Goal: Find specific page/section: Find specific page/section

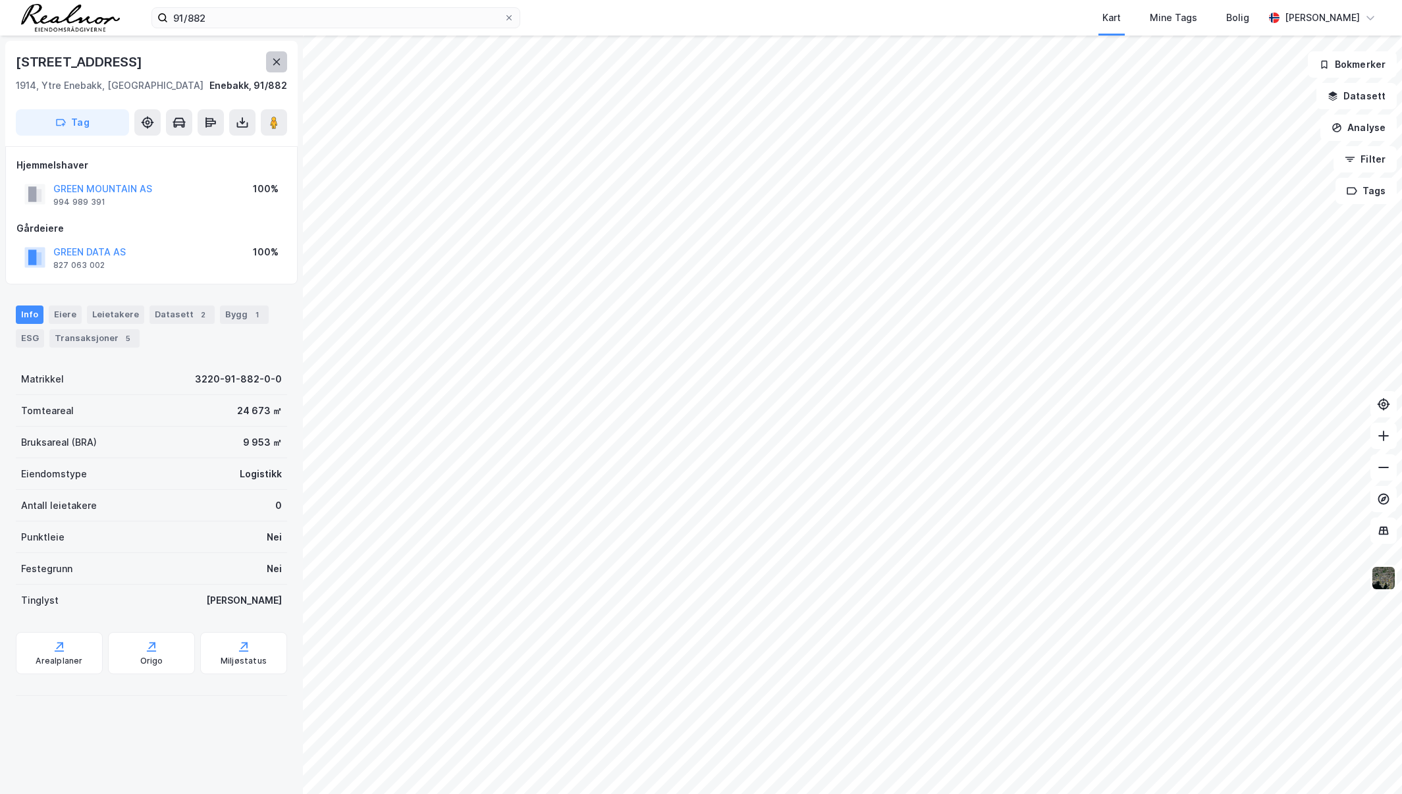
click at [267, 59] on button at bounding box center [276, 61] width 21 height 21
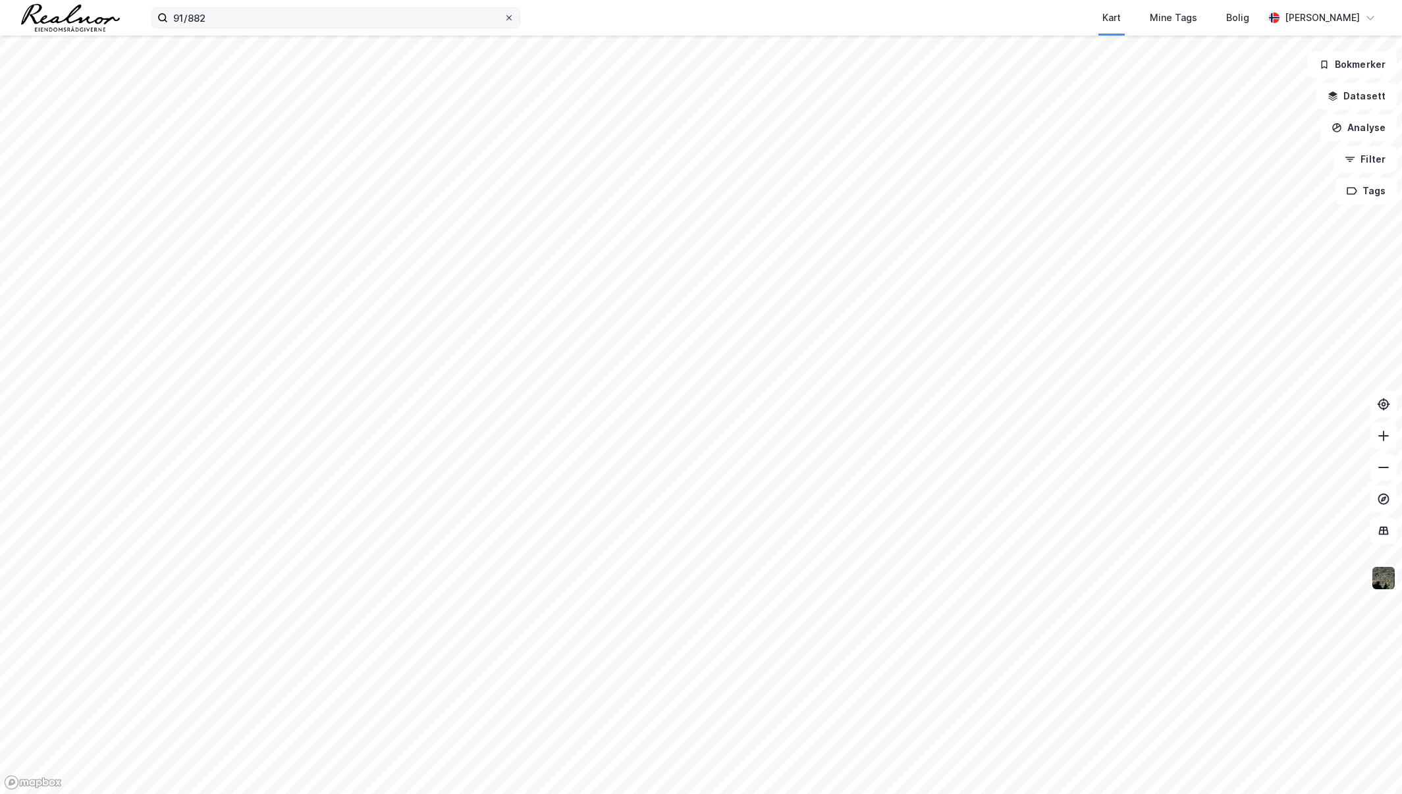
click at [509, 20] on icon at bounding box center [509, 18] width 8 height 8
click at [504, 20] on input "91/882" at bounding box center [336, 18] width 336 height 20
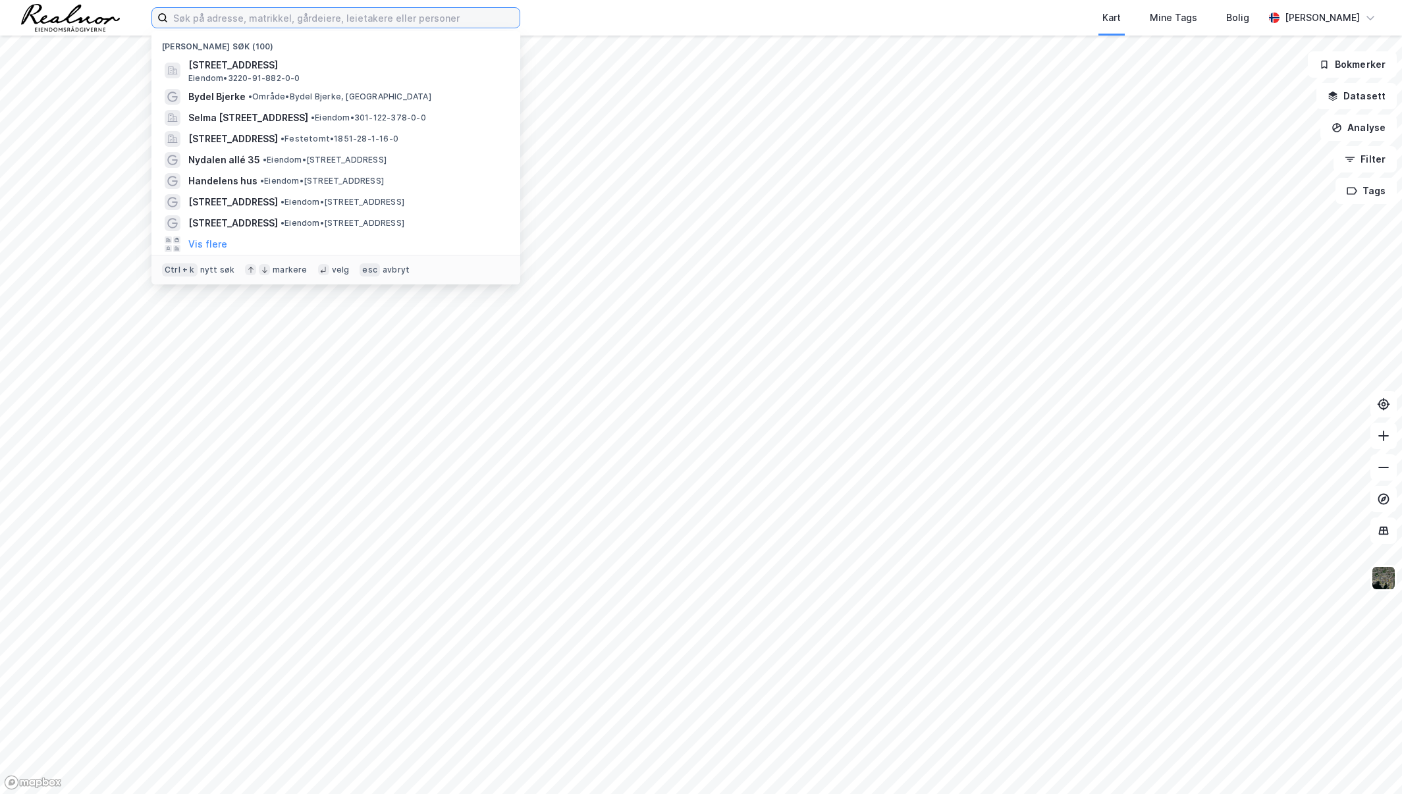
click at [407, 18] on input at bounding box center [344, 18] width 352 height 20
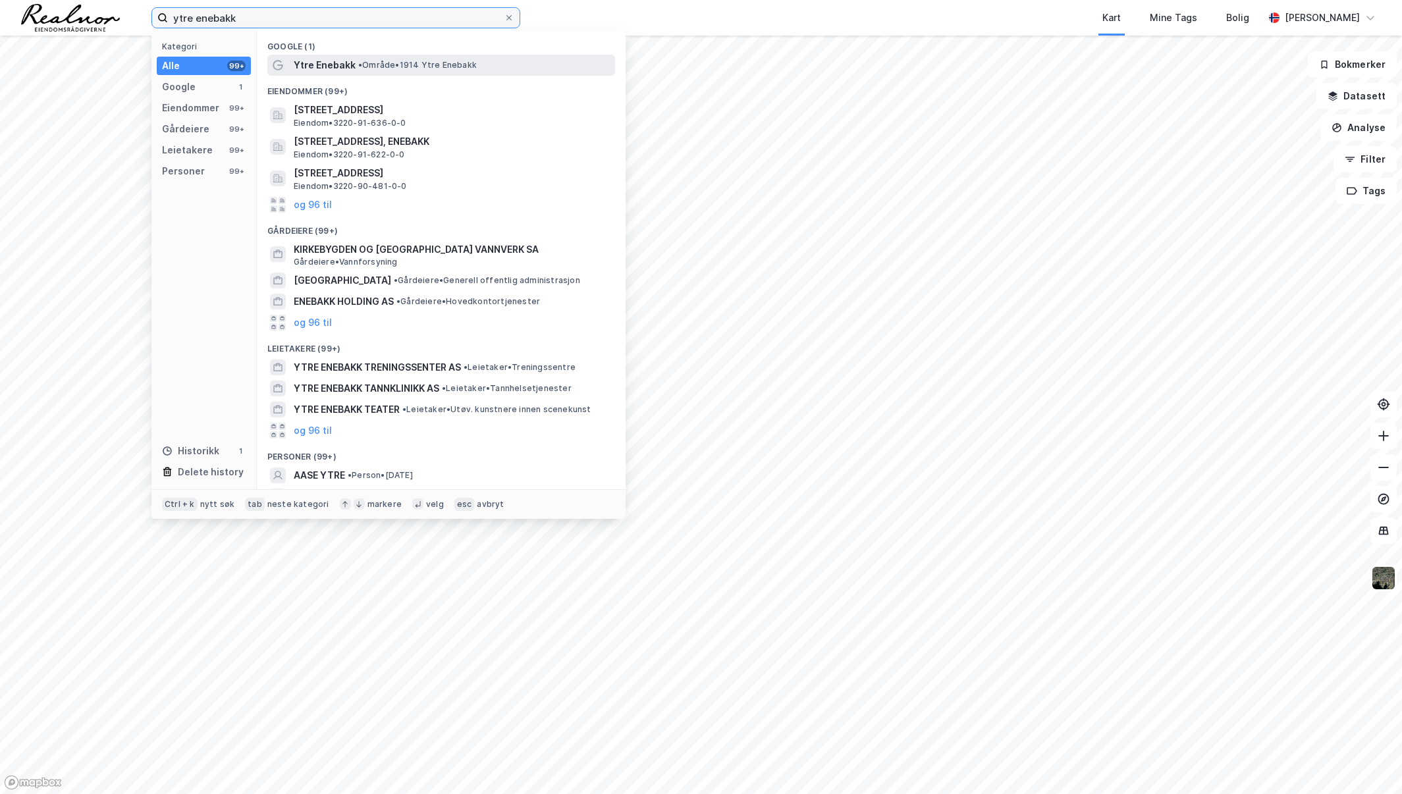
type input "ytre enebakk"
click at [430, 57] on div "Ytre [PERSON_NAME] • 1914 Ytre Enebakk" at bounding box center [453, 65] width 319 height 16
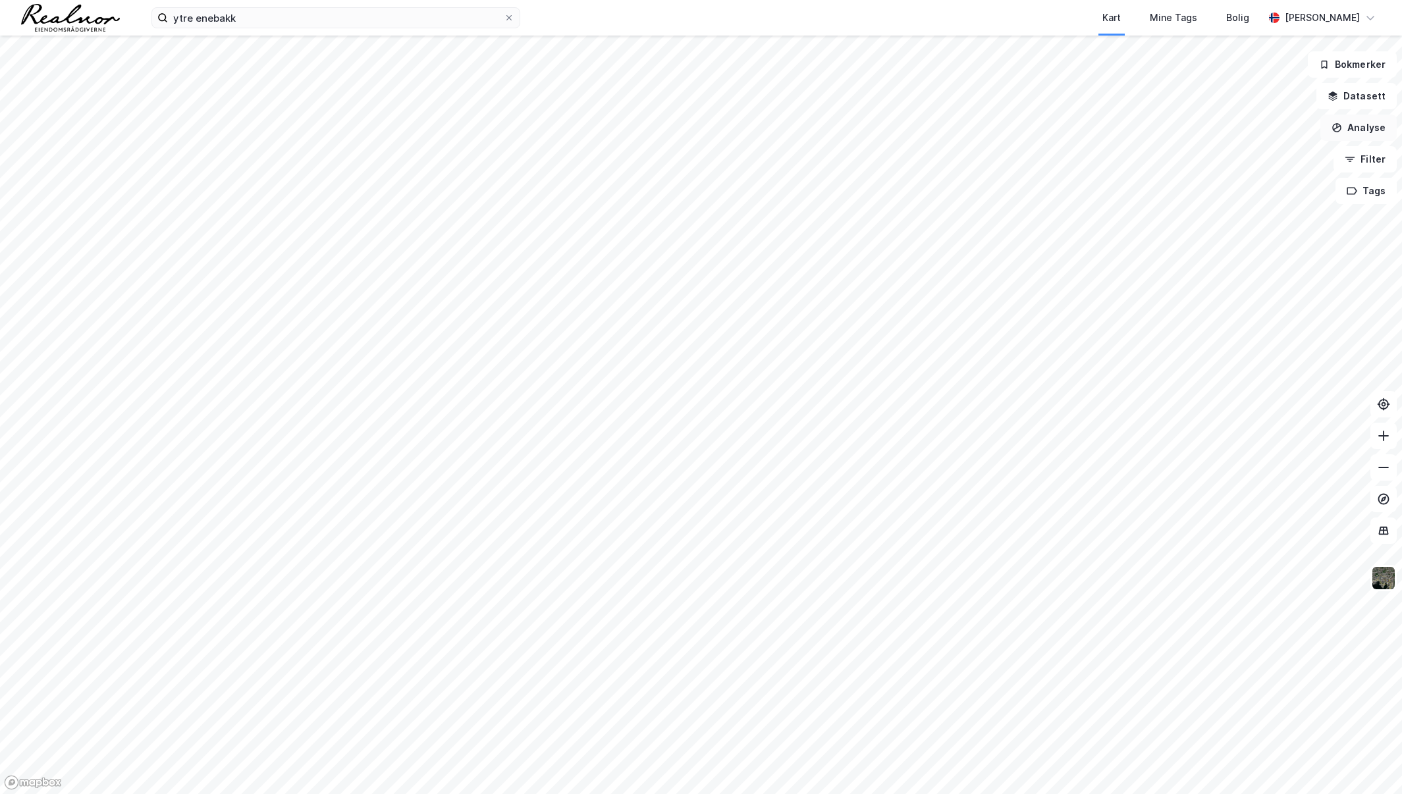
click at [1369, 128] on button "Analyse" at bounding box center [1358, 128] width 76 height 26
click at [1209, 209] on div "Se demografi" at bounding box center [1244, 209] width 115 height 11
